Goal: Task Accomplishment & Management: Use online tool/utility

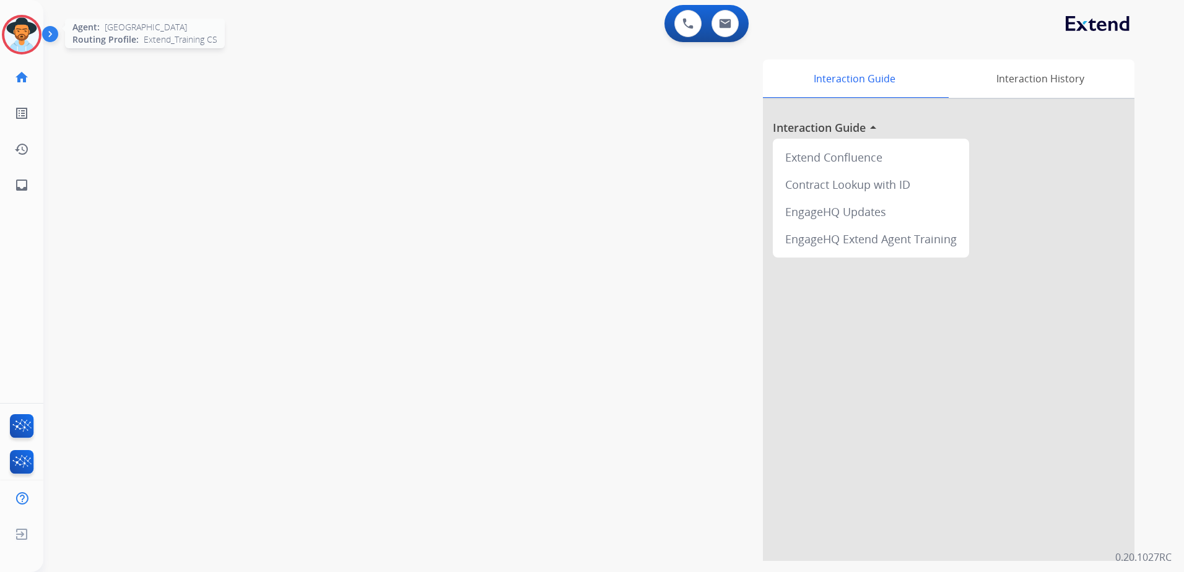
click at [25, 33] on img at bounding box center [21, 34] width 35 height 35
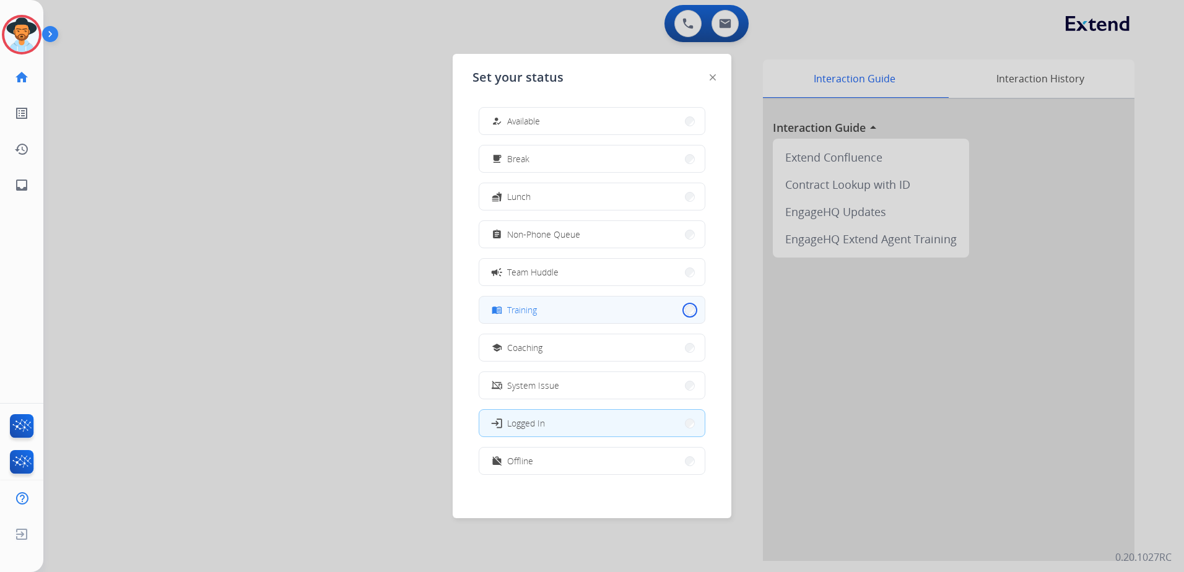
click at [681, 309] on button "menu_book Training" at bounding box center [591, 310] width 225 height 27
